Goal: Task Accomplishment & Management: Manage account settings

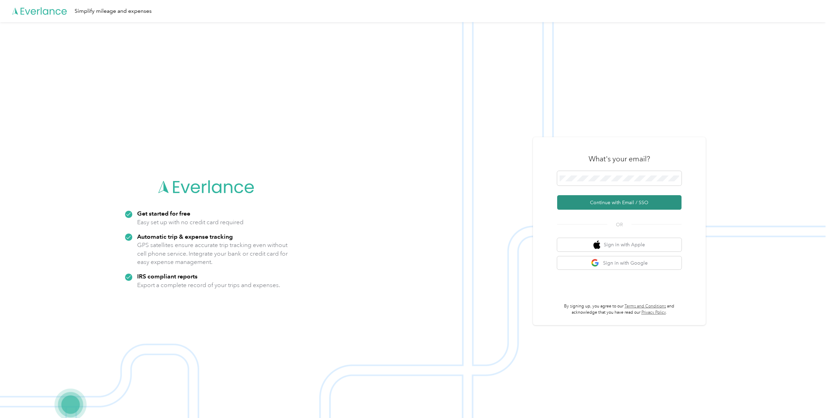
click at [617, 204] on button "Continue with Email / SSO" at bounding box center [619, 202] width 124 height 14
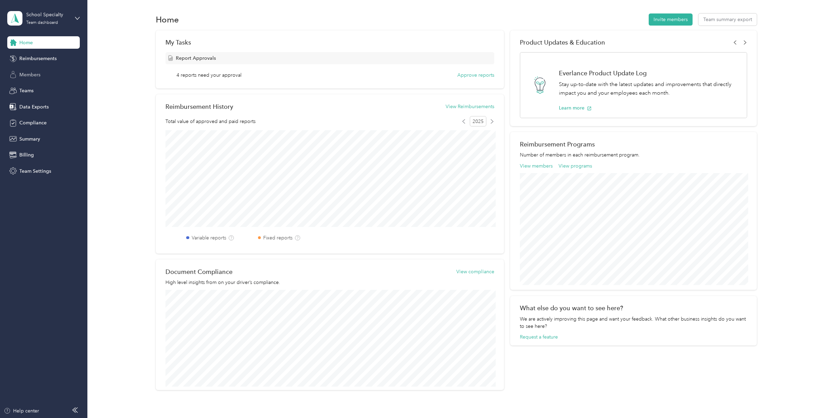
click at [19, 77] on div "Members" at bounding box center [43, 74] width 72 height 12
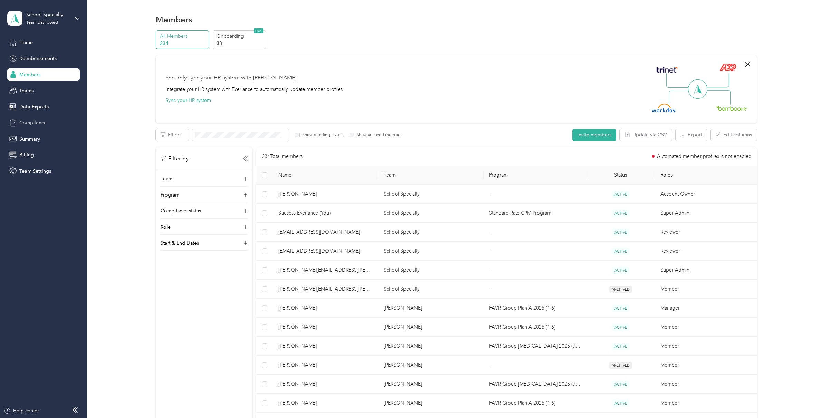
click at [36, 125] on span "Compliance" at bounding box center [32, 122] width 27 height 7
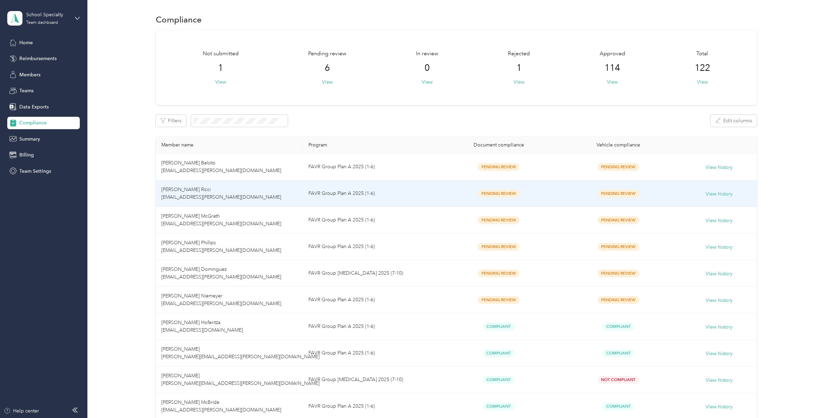
click at [459, 196] on div "Pending Review" at bounding box center [498, 194] width 109 height 8
click at [325, 190] on td "FAVR Group Plan A 2025 (1-6)" at bounding box center [371, 193] width 136 height 27
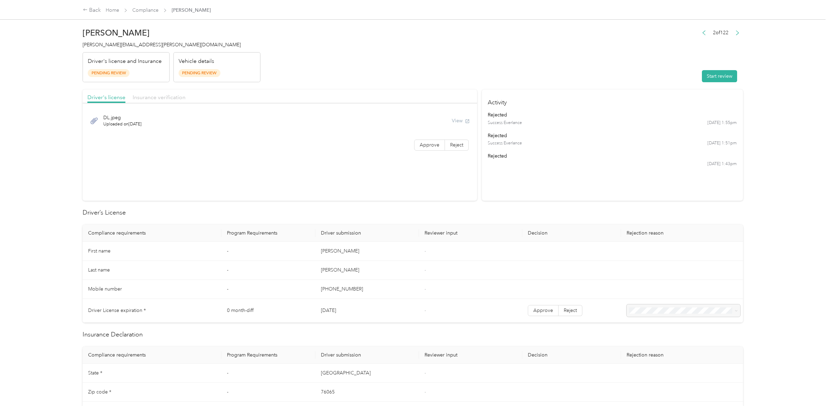
click at [168, 96] on span "Insurance verification" at bounding box center [159, 97] width 53 height 7
click at [727, 78] on button "Start review" at bounding box center [719, 76] width 35 height 12
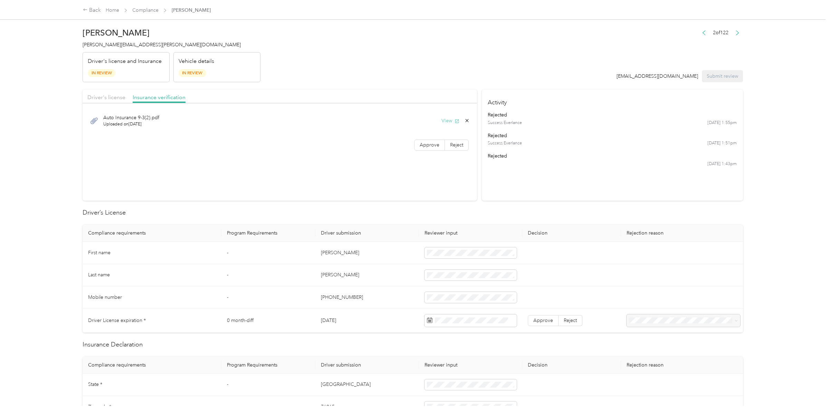
click at [448, 123] on button "View" at bounding box center [450, 120] width 18 height 7
click at [461, 251] on div "1" at bounding box center [459, 250] width 9 height 9
click at [103, 100] on div "Driver's license" at bounding box center [106, 97] width 38 height 9
click at [419, 145] on label "Approve" at bounding box center [429, 144] width 31 height 11
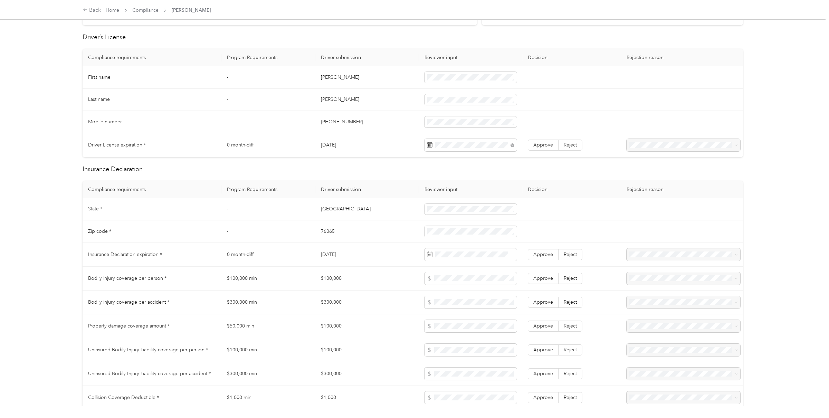
scroll to position [180, 0]
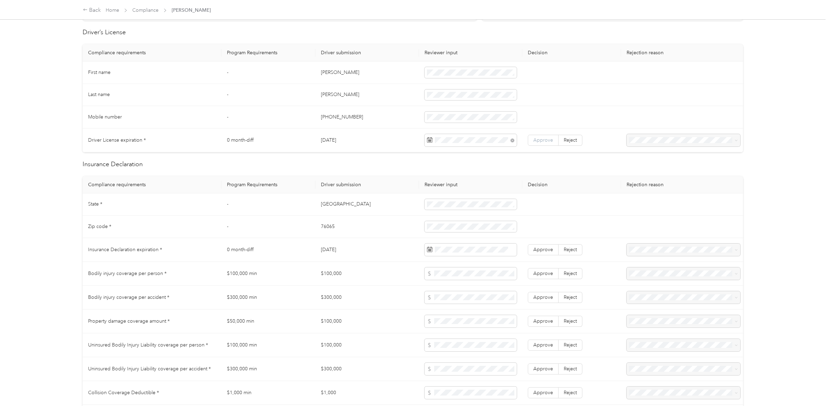
click at [552, 143] on label "Approve" at bounding box center [543, 140] width 31 height 11
click at [448, 231] on span at bounding box center [470, 226] width 93 height 11
click at [359, 211] on td "[GEOGRAPHIC_DATA]" at bounding box center [367, 204] width 104 height 22
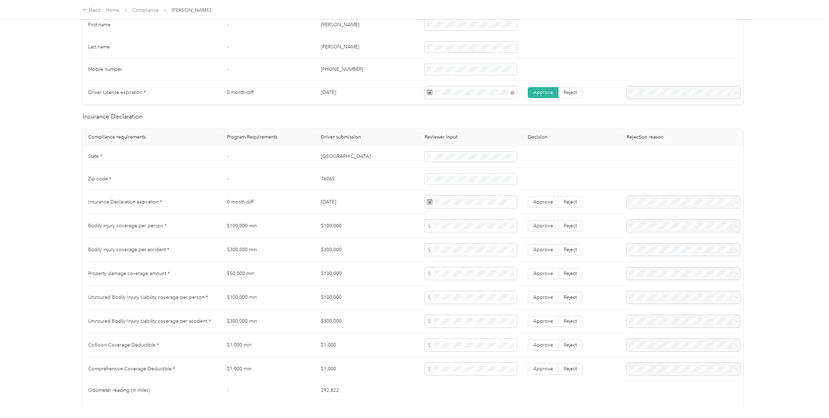
scroll to position [229, 0]
click at [468, 309] on div "28" at bounding box center [468, 309] width 9 height 9
click at [540, 201] on span "Approve" at bounding box center [543, 201] width 20 height 6
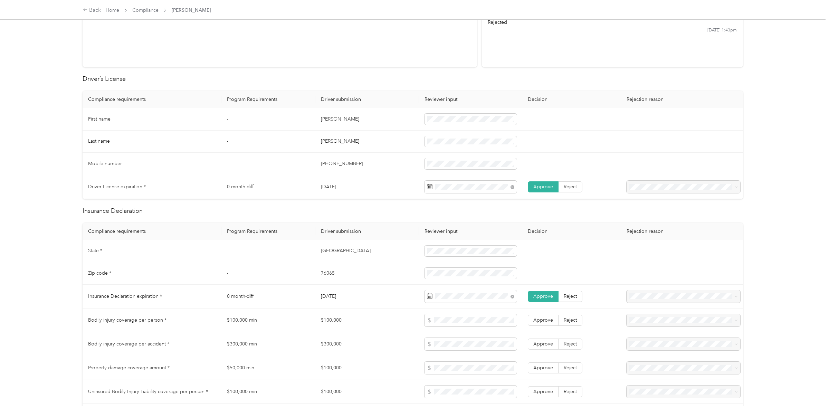
scroll to position [0, 0]
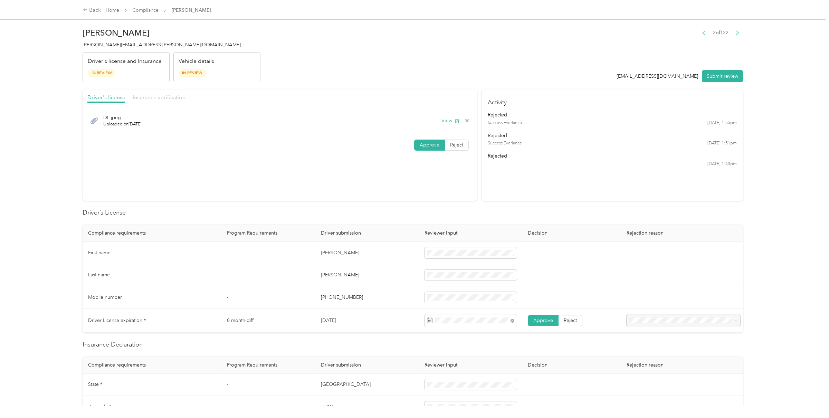
click at [173, 95] on span "Insurance verification" at bounding box center [159, 97] width 53 height 7
click at [425, 145] on span "Approve" at bounding box center [429, 145] width 20 height 6
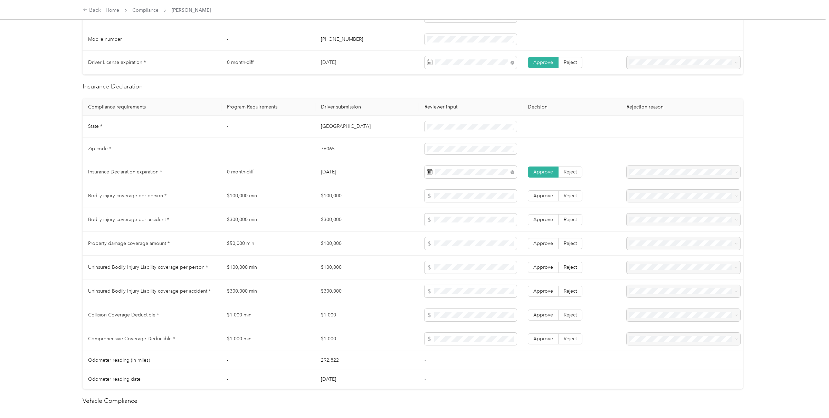
scroll to position [333, 0]
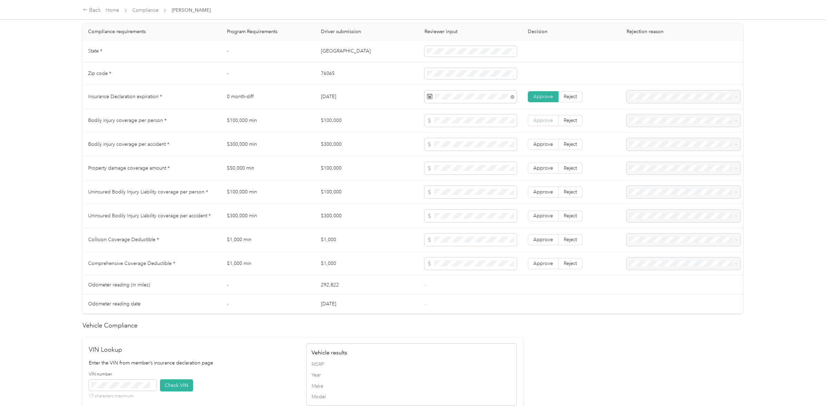
click at [543, 122] on span "Approve" at bounding box center [543, 120] width 20 height 6
click at [543, 145] on span "Approve" at bounding box center [543, 144] width 20 height 6
click at [543, 170] on span "Approve" at bounding box center [543, 168] width 20 height 6
click at [543, 194] on span "Approve" at bounding box center [543, 192] width 20 height 6
click at [543, 212] on label "Approve" at bounding box center [543, 215] width 31 height 11
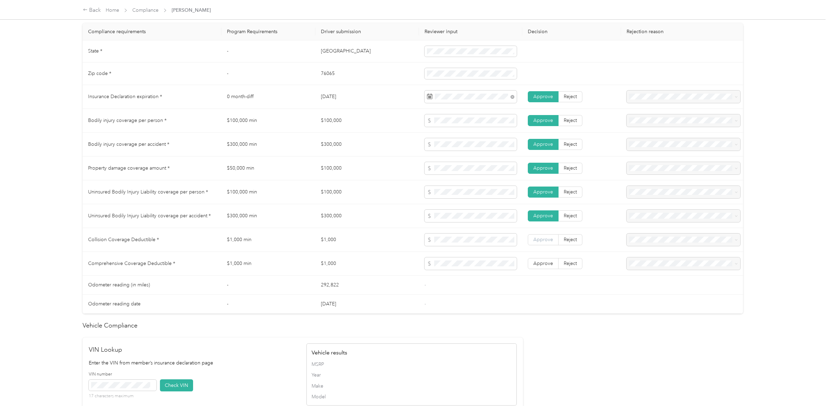
click at [544, 236] on label "Approve" at bounding box center [543, 239] width 31 height 11
click at [543, 264] on span "Approve" at bounding box center [543, 263] width 20 height 6
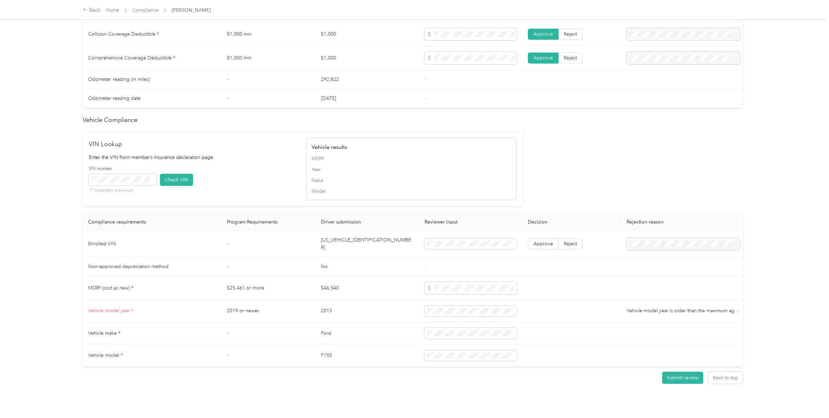
scroll to position [550, 0]
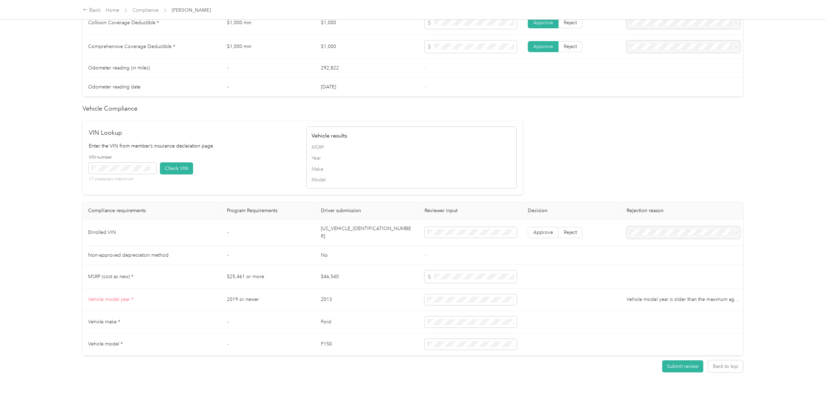
click at [366, 233] on td "[US_VEHICLE_IDENTIFICATION_NUMBER]" at bounding box center [367, 232] width 104 height 27
copy td "[US_VEHICLE_IDENTIFICATION_NUMBER]"
click at [330, 232] on td "[US_VEHICLE_IDENTIFICATION_NUMBER]" at bounding box center [367, 232] width 104 height 27
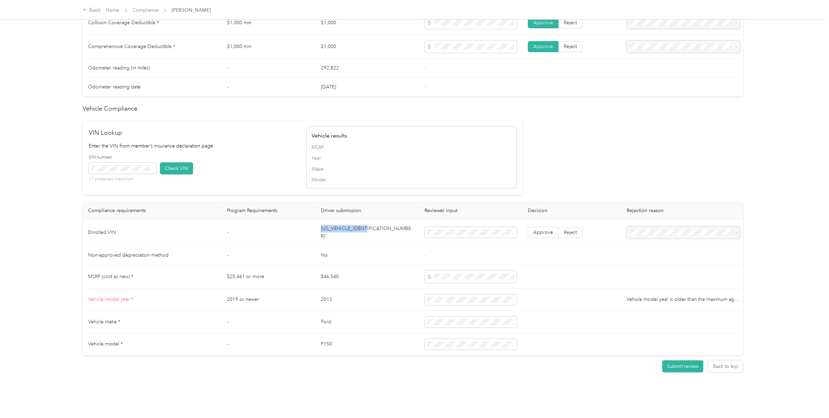
click at [330, 232] on td "[US_VEHICLE_IDENTIFICATION_NUMBER]" at bounding box center [367, 232] width 104 height 27
copy td "[US_VEHICLE_IDENTIFICATION_NUMBER]"
click at [180, 170] on button "Check VIN" at bounding box center [176, 168] width 33 height 12
click at [534, 233] on span "Approve" at bounding box center [543, 234] width 20 height 6
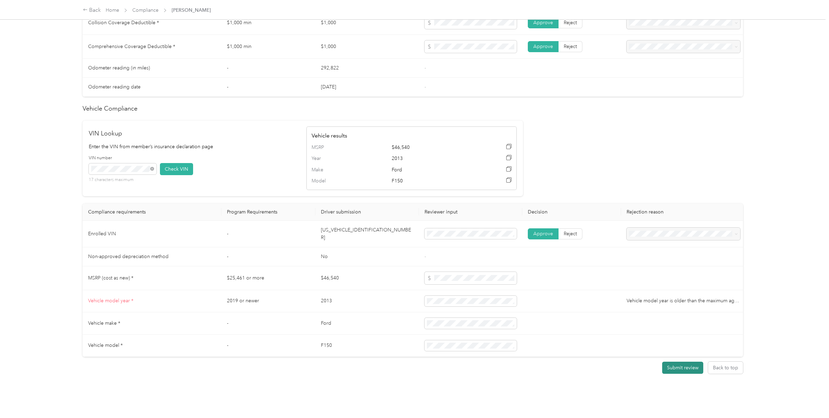
click at [690, 366] on button "Submit review" at bounding box center [682, 367] width 41 height 12
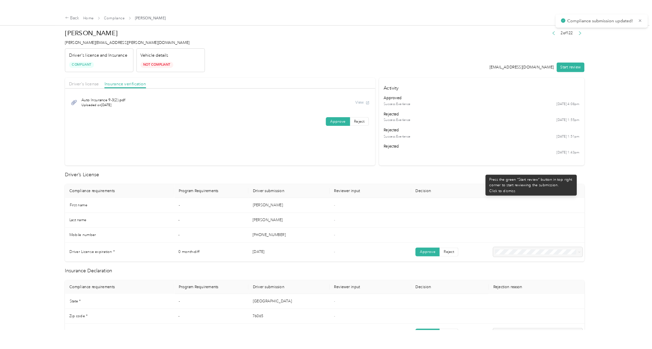
scroll to position [0, 0]
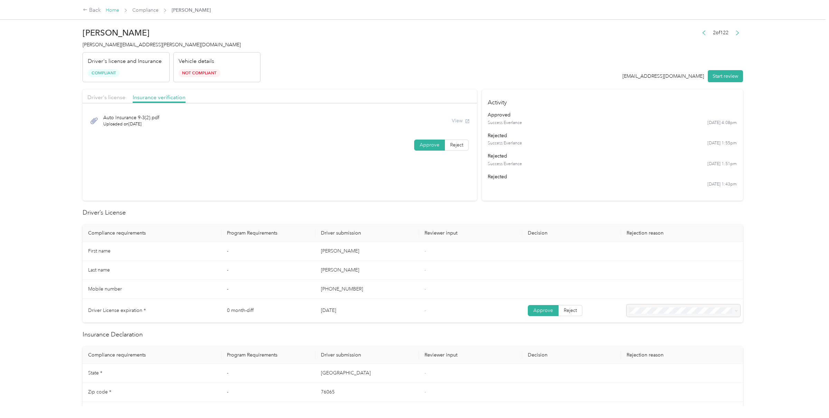
click at [115, 12] on link "Home" at bounding box center [112, 10] width 13 height 6
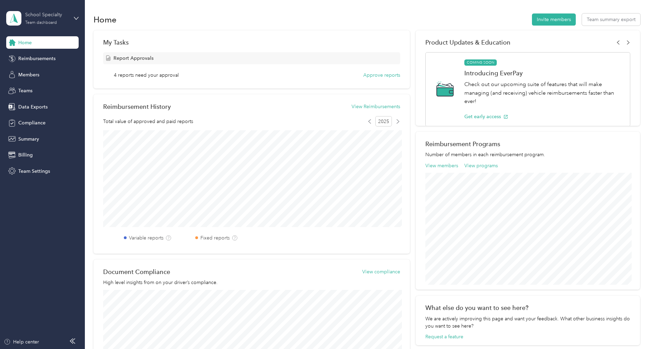
click at [35, 19] on div "School Specialty Team dashboard" at bounding box center [46, 18] width 43 height 14
click at [37, 84] on div "Log out" at bounding box center [25, 87] width 27 height 7
